Goal: Feedback & Contribution: Leave review/rating

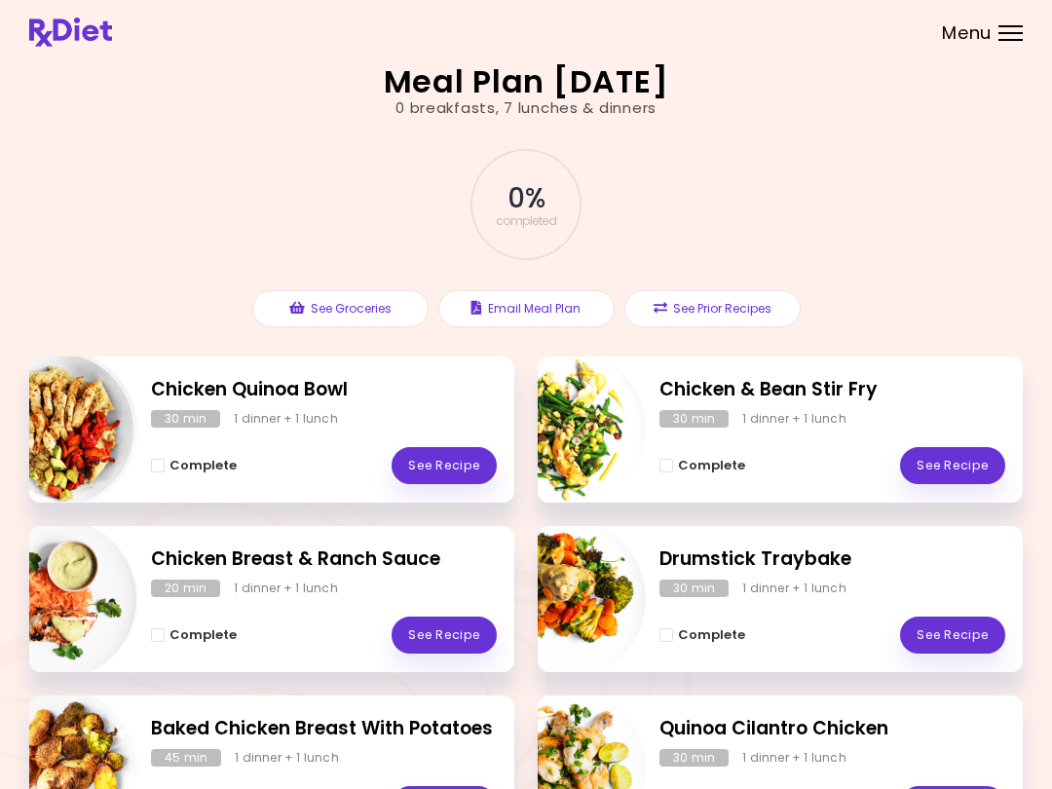
click at [464, 464] on link "See Recipe" at bounding box center [443, 465] width 105 height 37
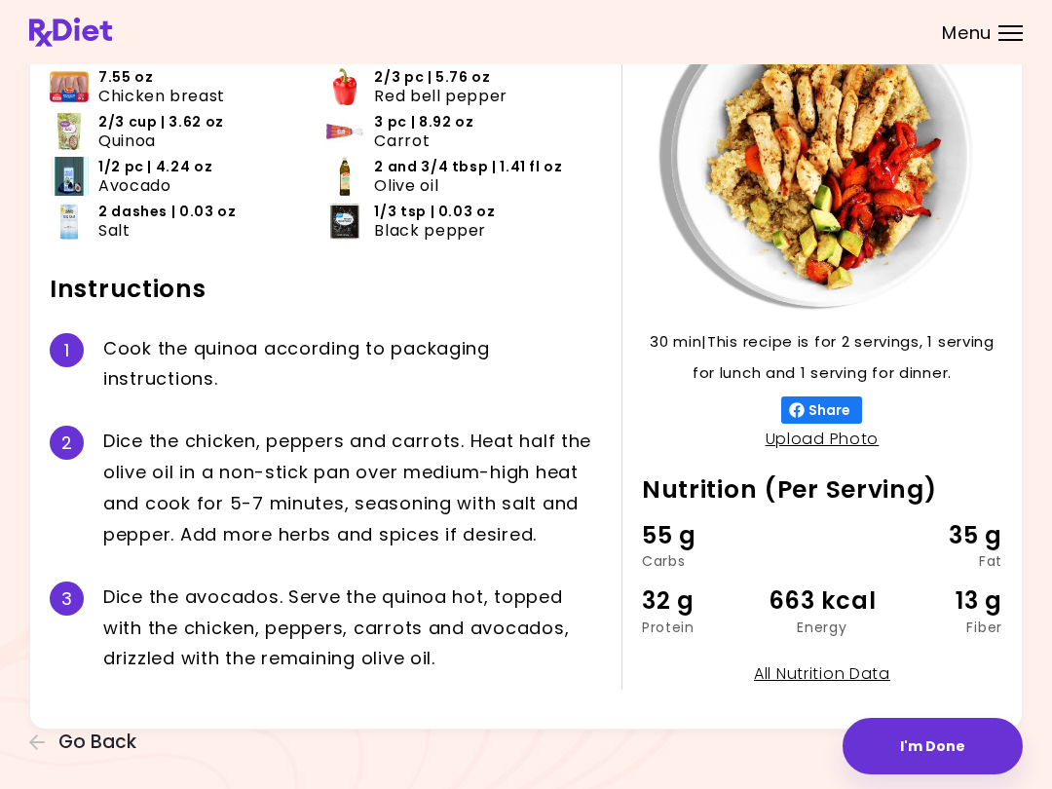
scroll to position [148, 0]
click at [788, 745] on button "I'm Done" at bounding box center [932, 746] width 180 height 56
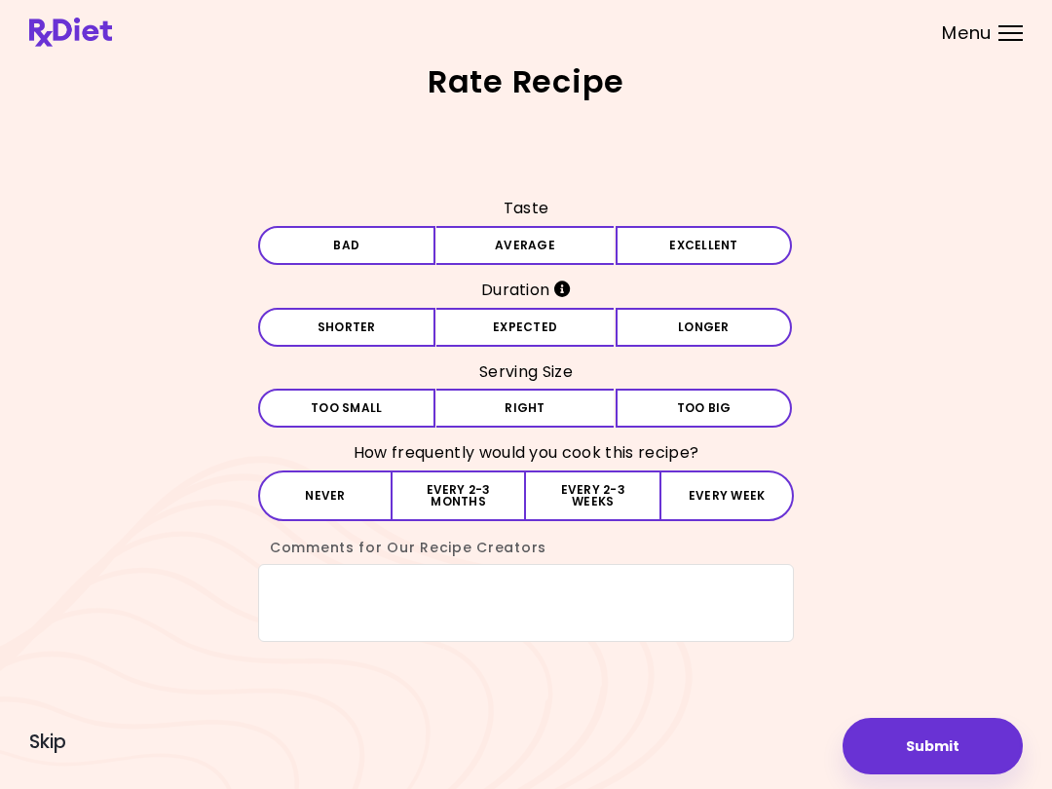
click at [538, 258] on button "Average" at bounding box center [524, 245] width 177 height 39
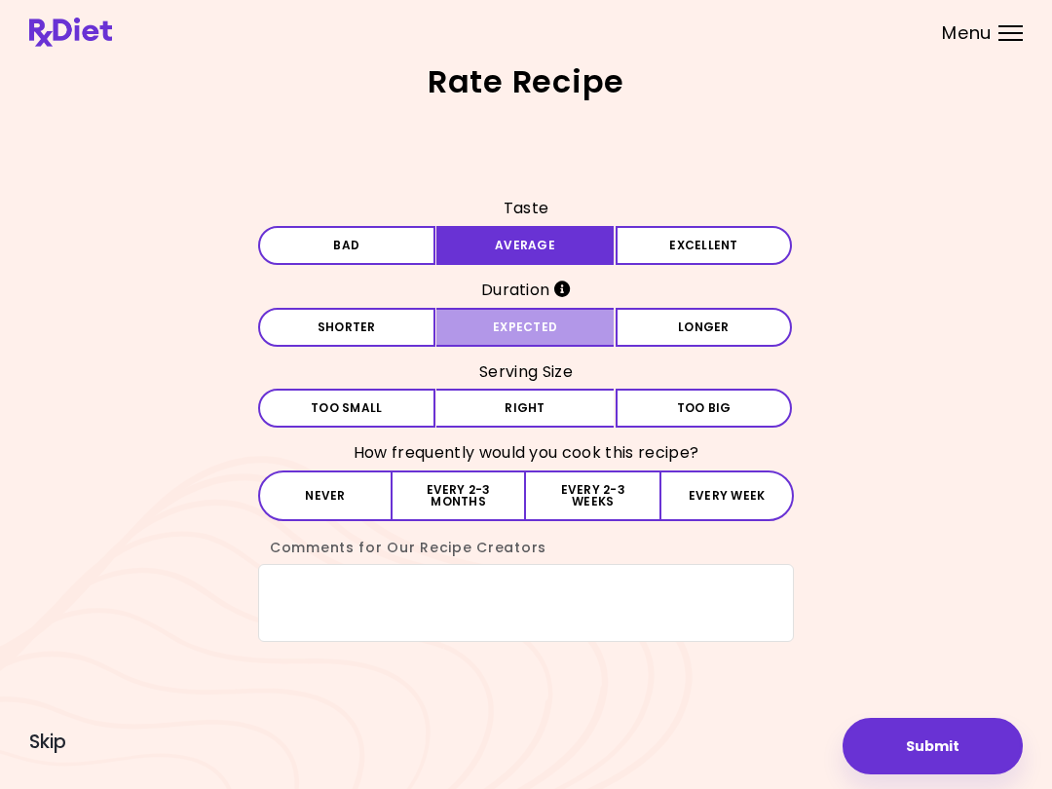
click at [555, 317] on button "Expected" at bounding box center [524, 327] width 177 height 39
click at [554, 407] on button "Right" at bounding box center [524, 408] width 177 height 39
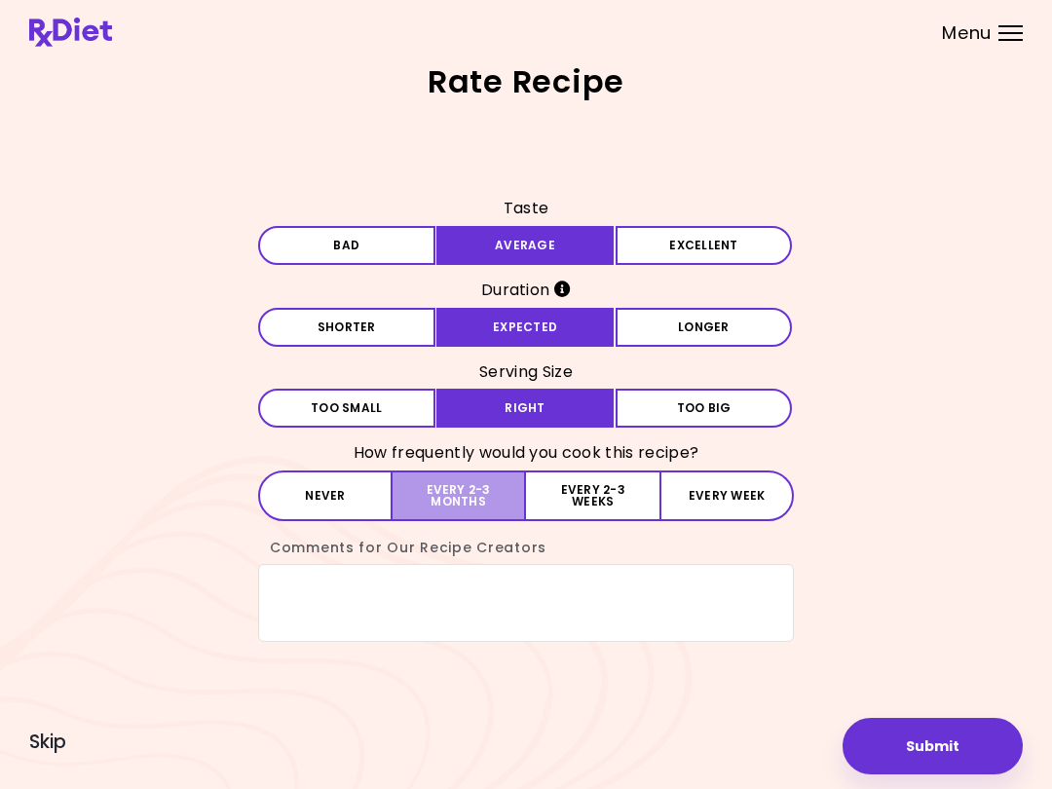
click at [471, 485] on button "Every 2-3 months" at bounding box center [458, 495] width 133 height 51
click at [416, 564] on textarea "Comments for Our Recipe Creators" at bounding box center [526, 603] width 536 height 78
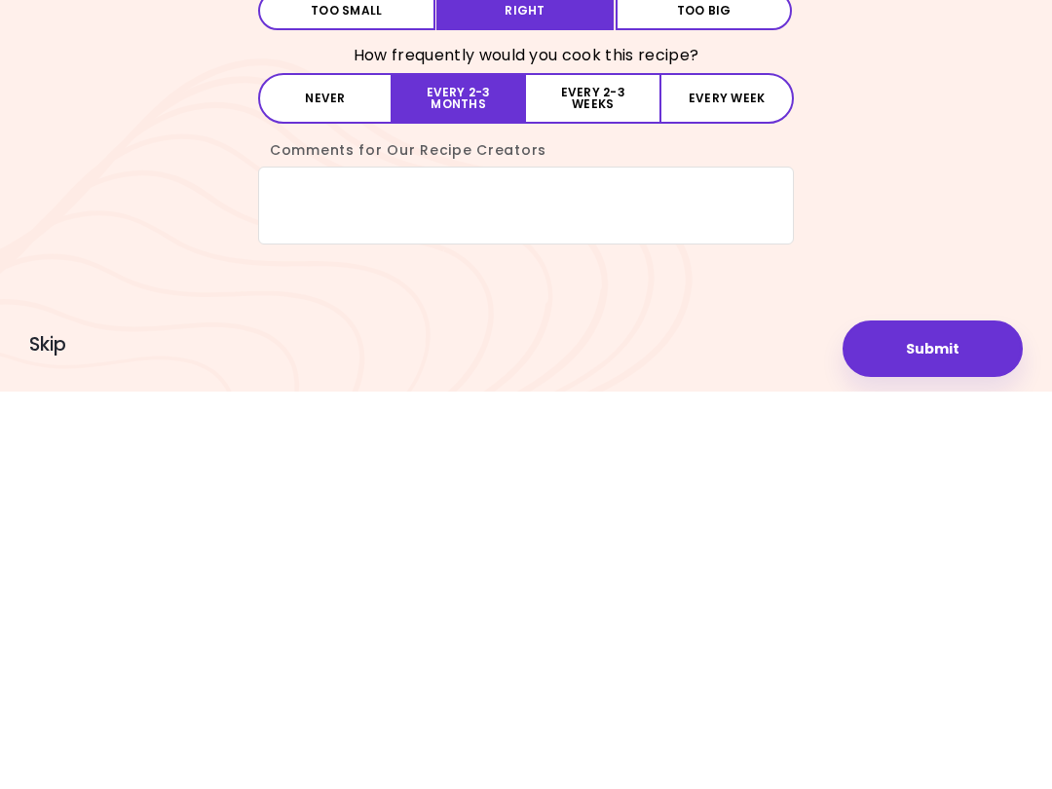
click at [788, 718] on button "Submit" at bounding box center [932, 746] width 180 height 56
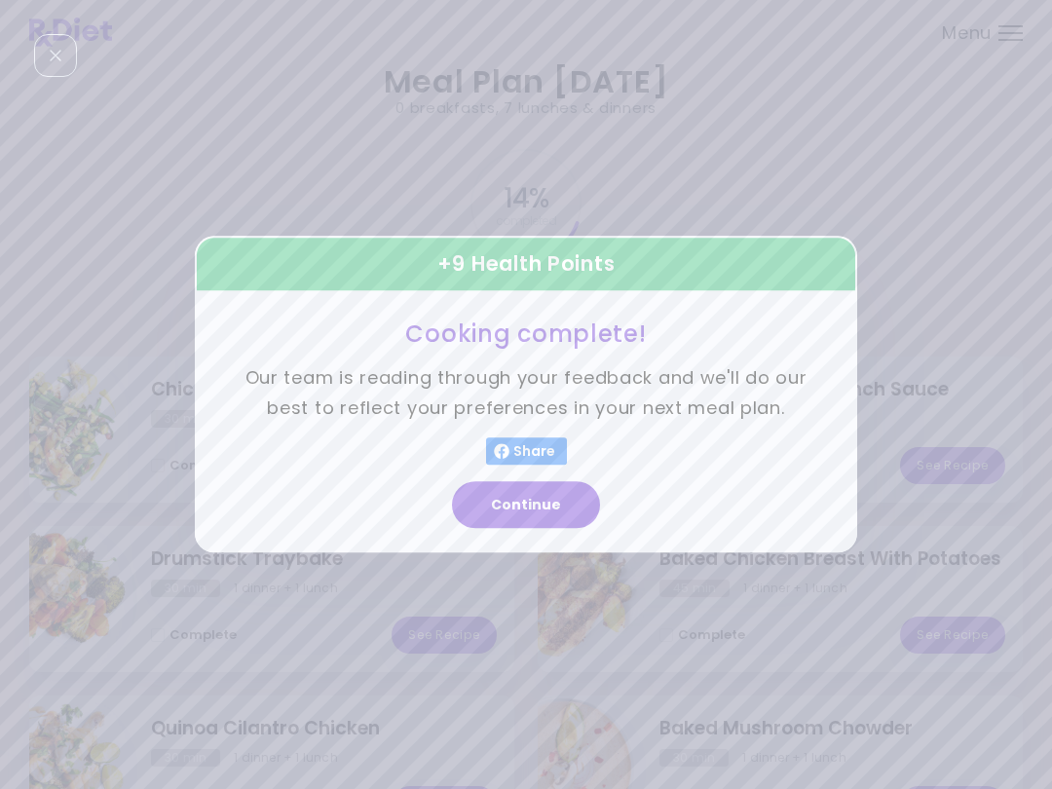
click at [545, 483] on button "Continue" at bounding box center [526, 505] width 148 height 47
